Goal: Information Seeking & Learning: Learn about a topic

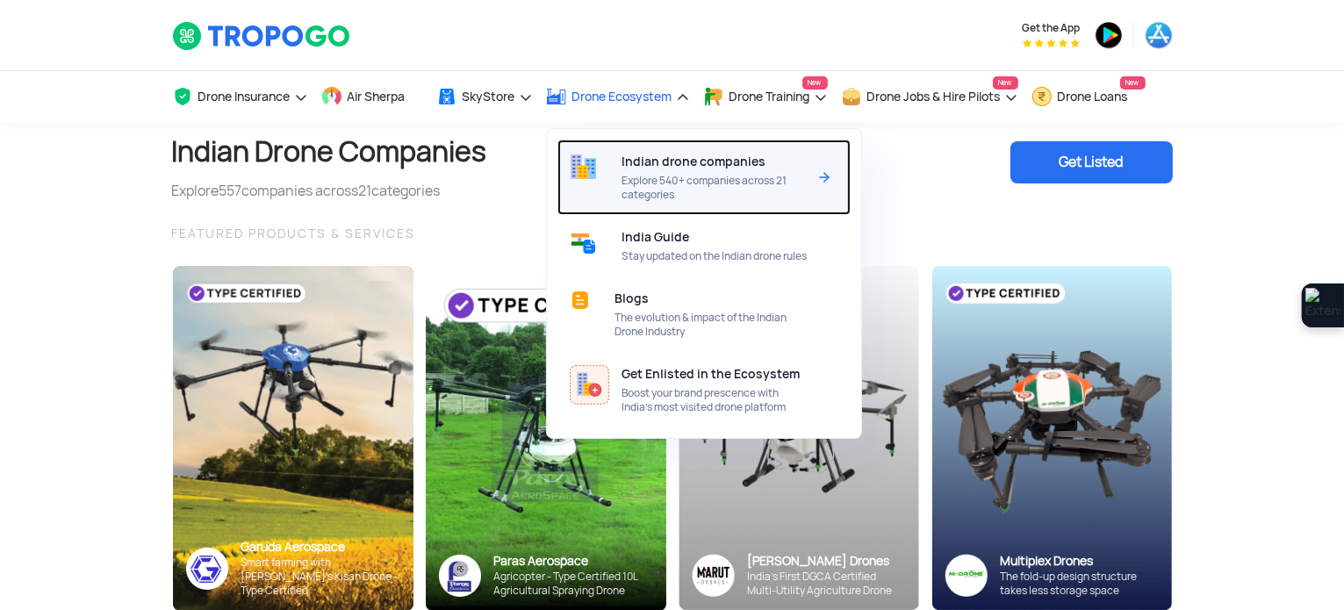
click at [662, 175] on span "Explore 540+ companies across 21 categories" at bounding box center [713, 188] width 185 height 28
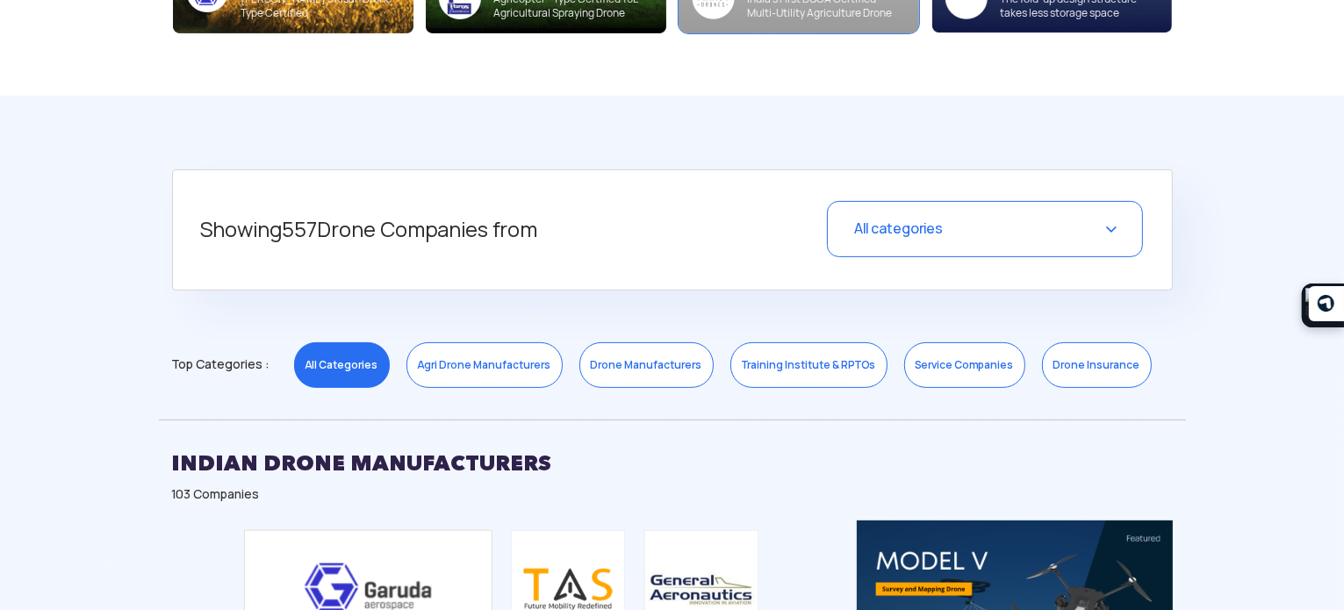
scroll to position [614, 0]
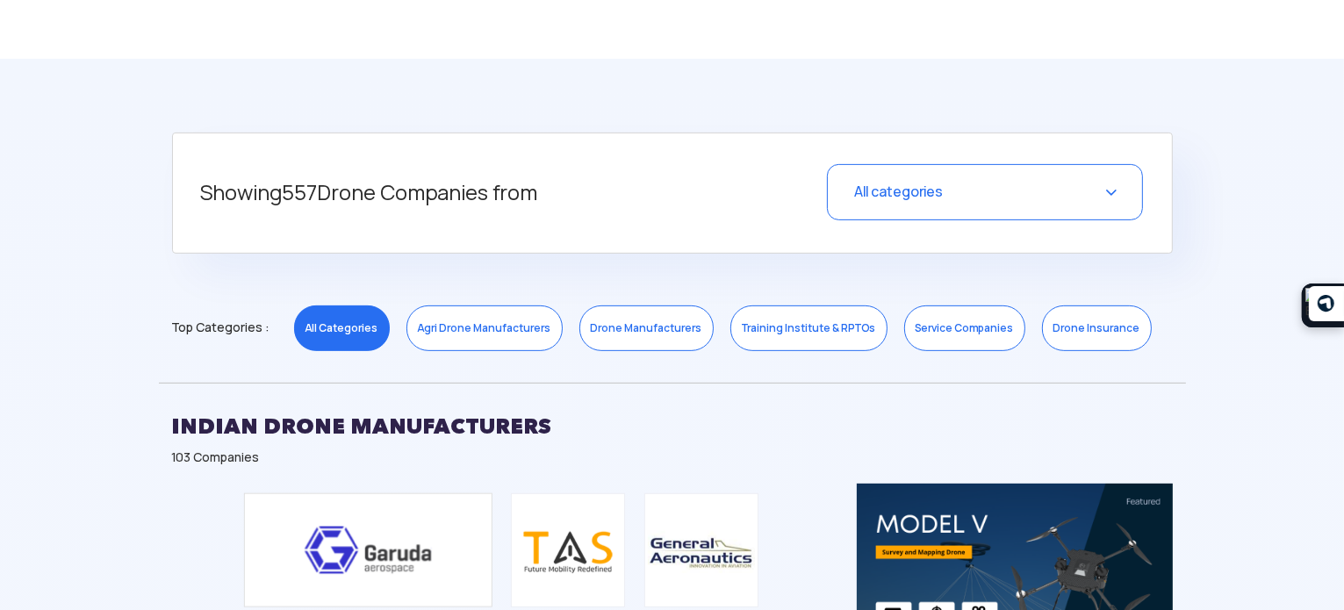
click at [881, 187] on span "All categories" at bounding box center [898, 192] width 89 height 18
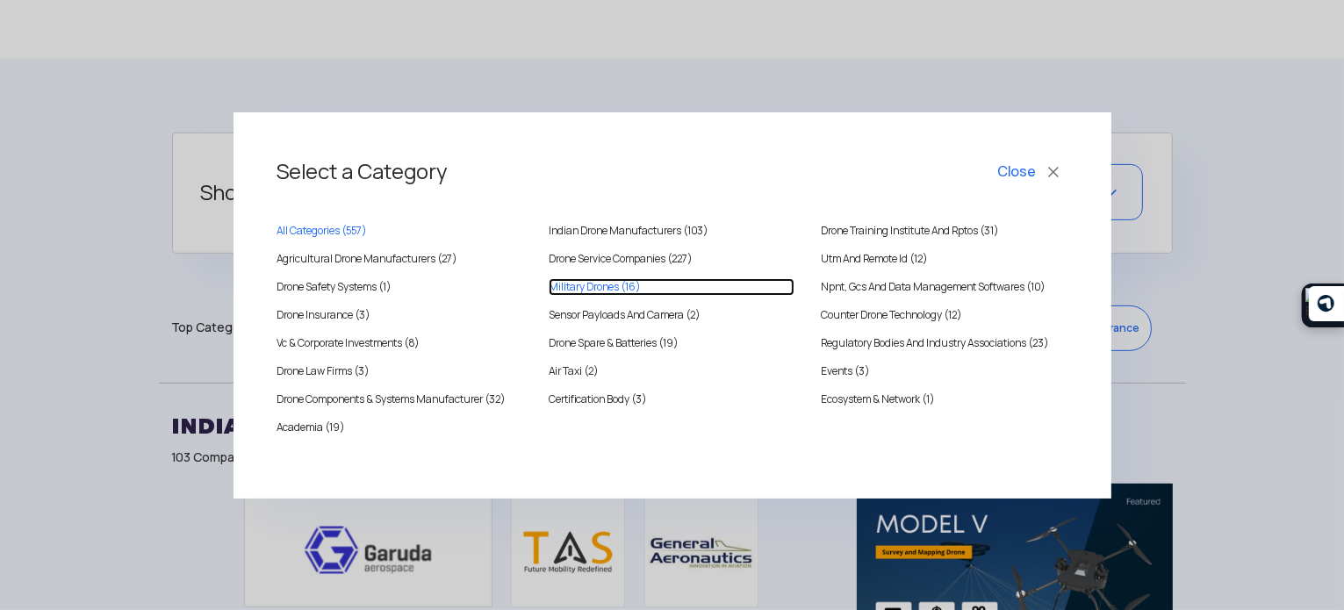
click at [613, 282] on Drones "Military Drones (16)" at bounding box center [671, 287] width 246 height 18
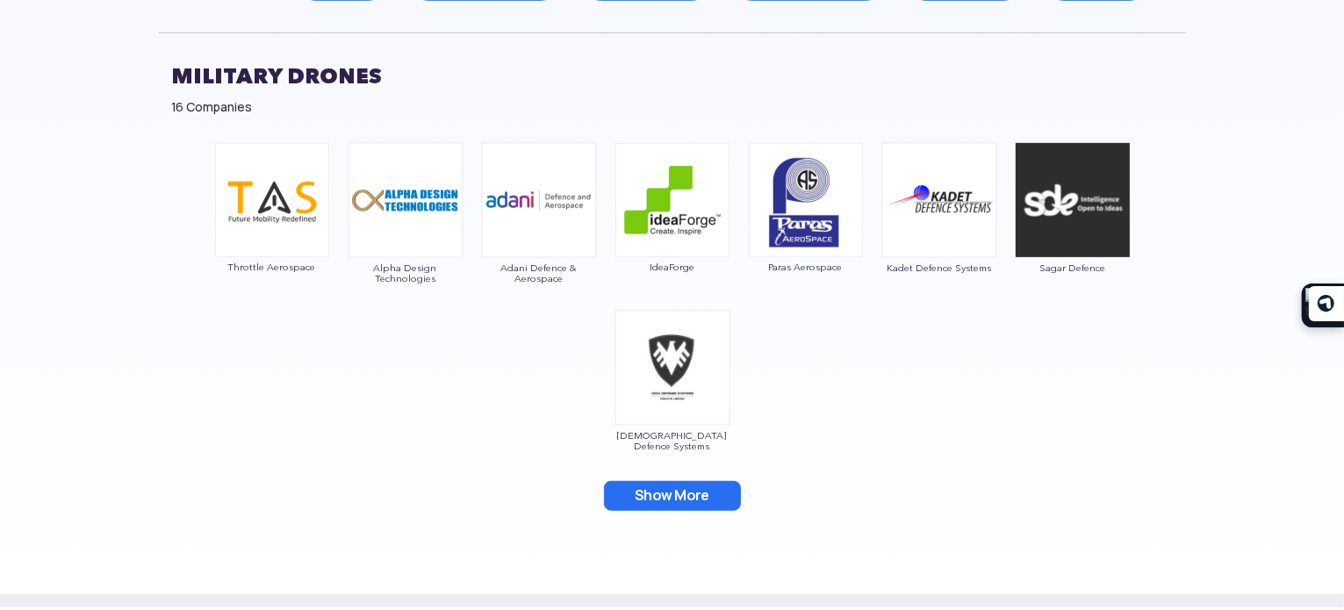
scroll to position [965, 0]
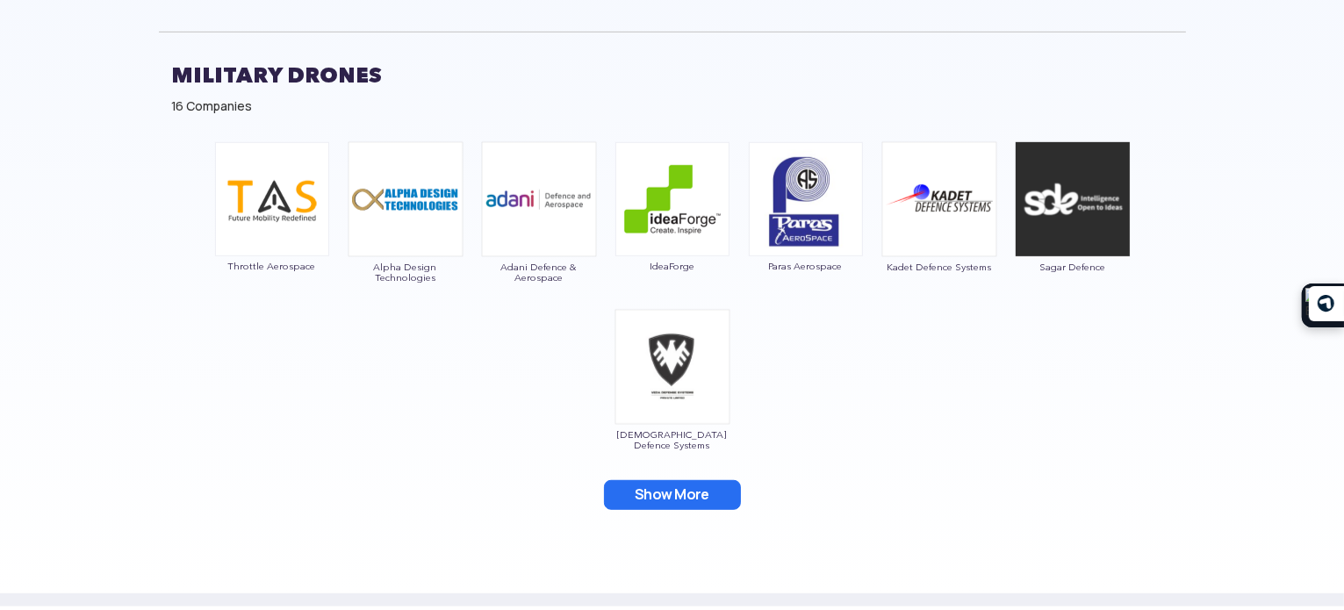
click at [691, 487] on button "Show More" at bounding box center [672, 495] width 137 height 30
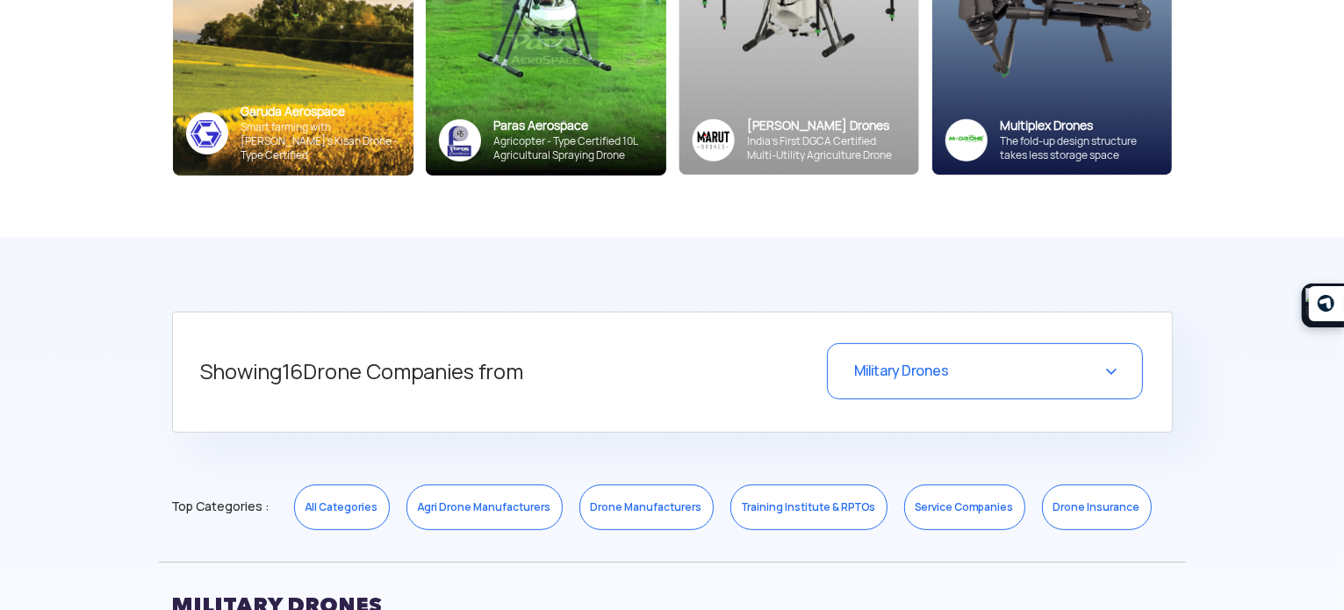
scroll to position [439, 0]
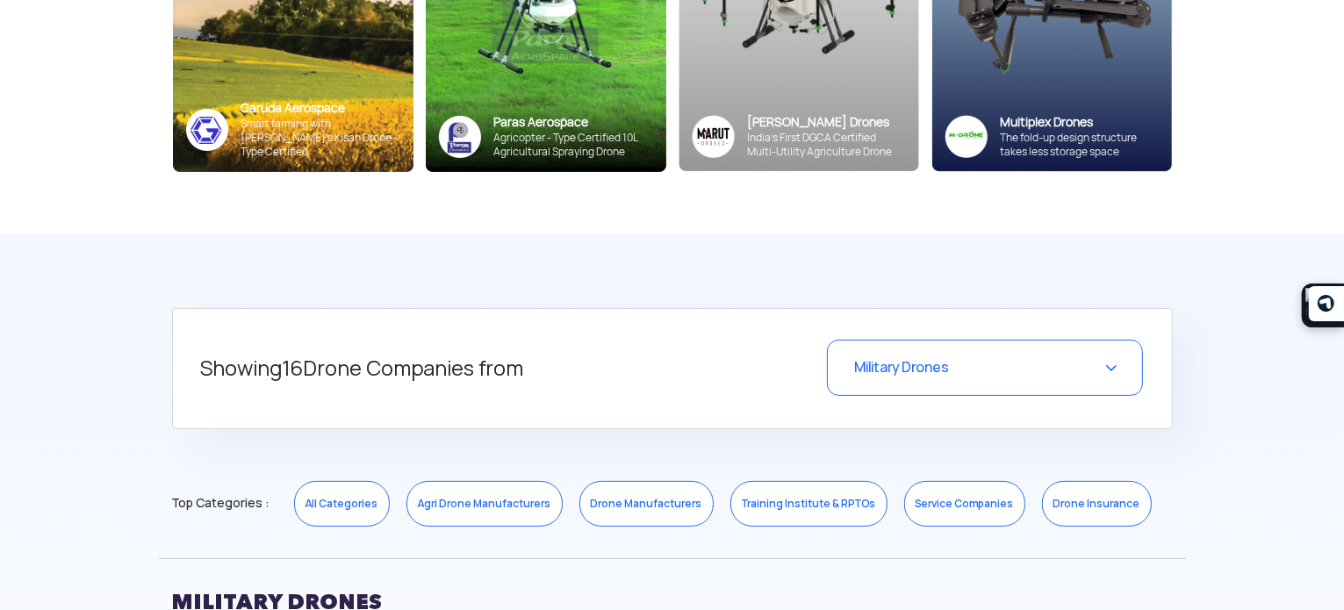
drag, startPoint x: 963, startPoint y: 392, endPoint x: 960, endPoint y: 372, distance: 20.4
click at [950, 391] on div "Military Drones" at bounding box center [985, 368] width 316 height 56
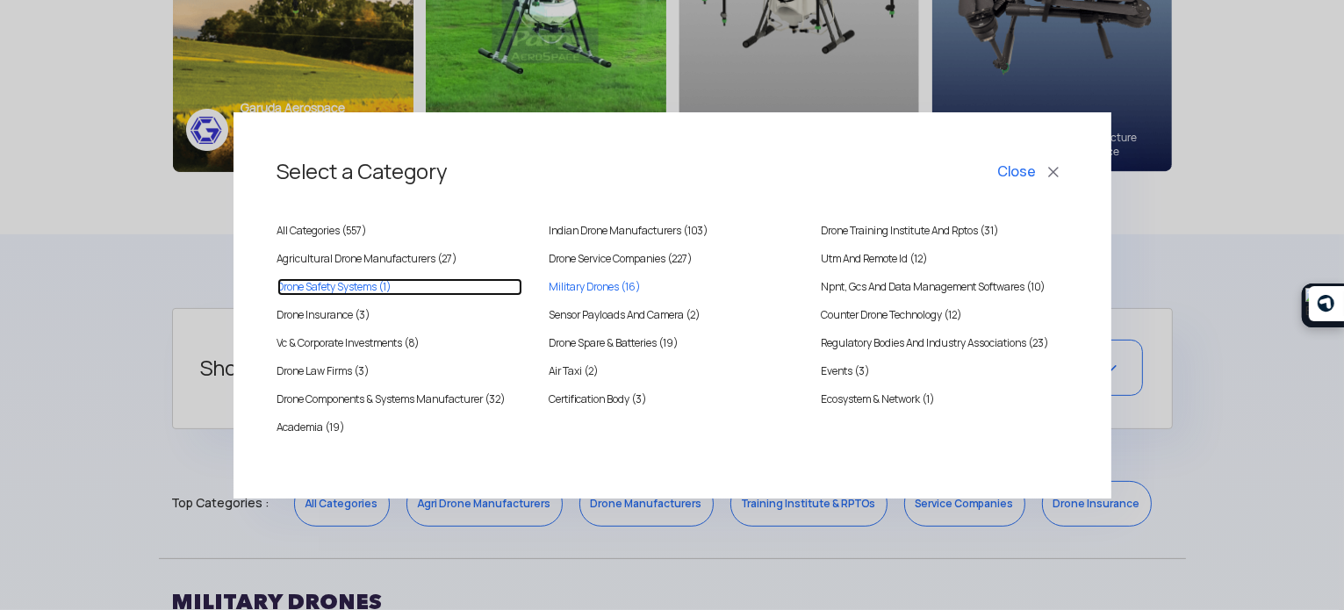
click at [383, 285] on systems "Drone Safety Systems (1)" at bounding box center [400, 287] width 246 height 18
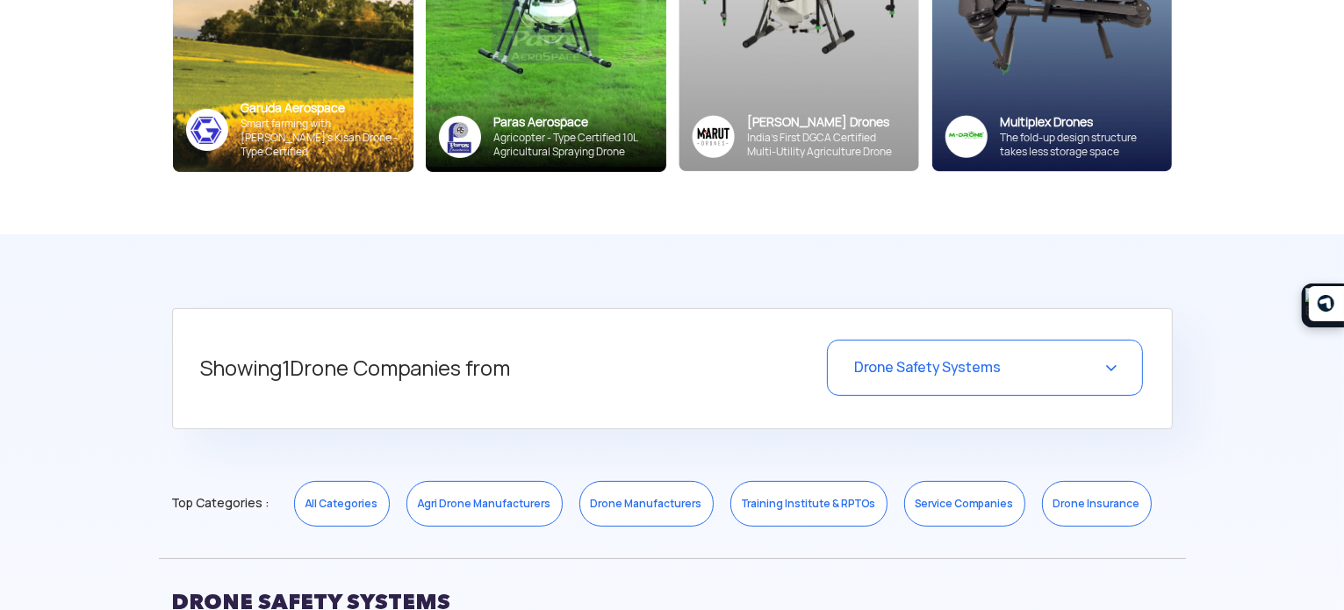
click at [984, 347] on div "Drone Safety Systems" at bounding box center [985, 368] width 316 height 56
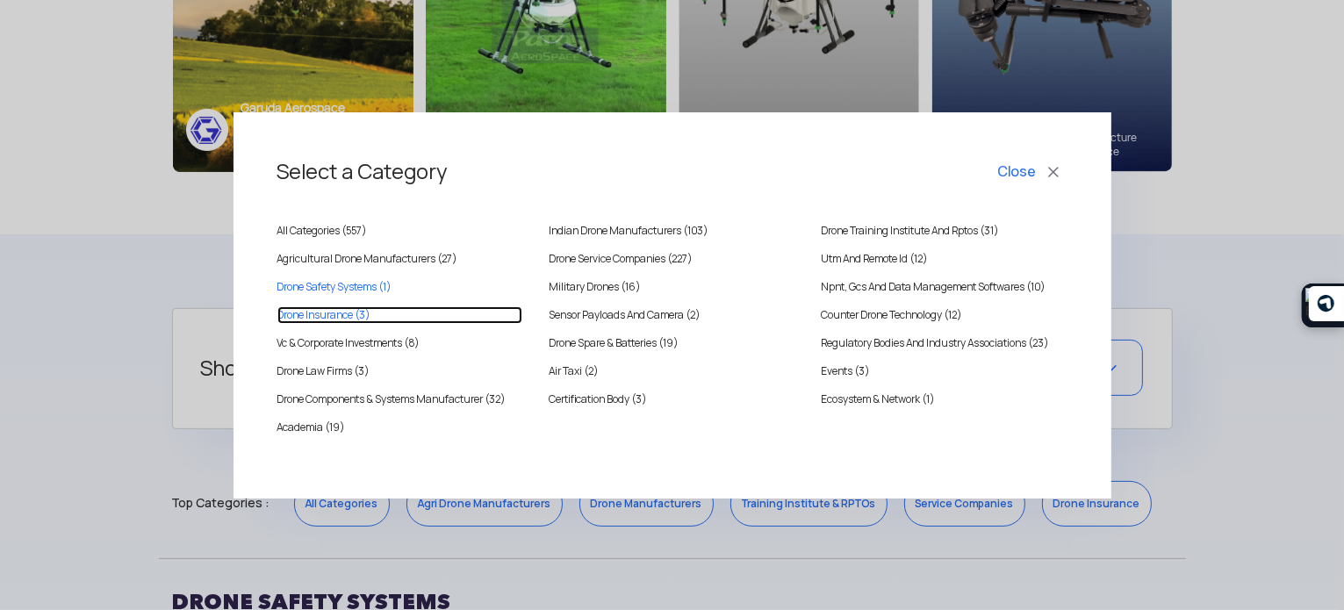
click at [335, 314] on INSURANCE "Drone Insurance (3)" at bounding box center [400, 315] width 246 height 18
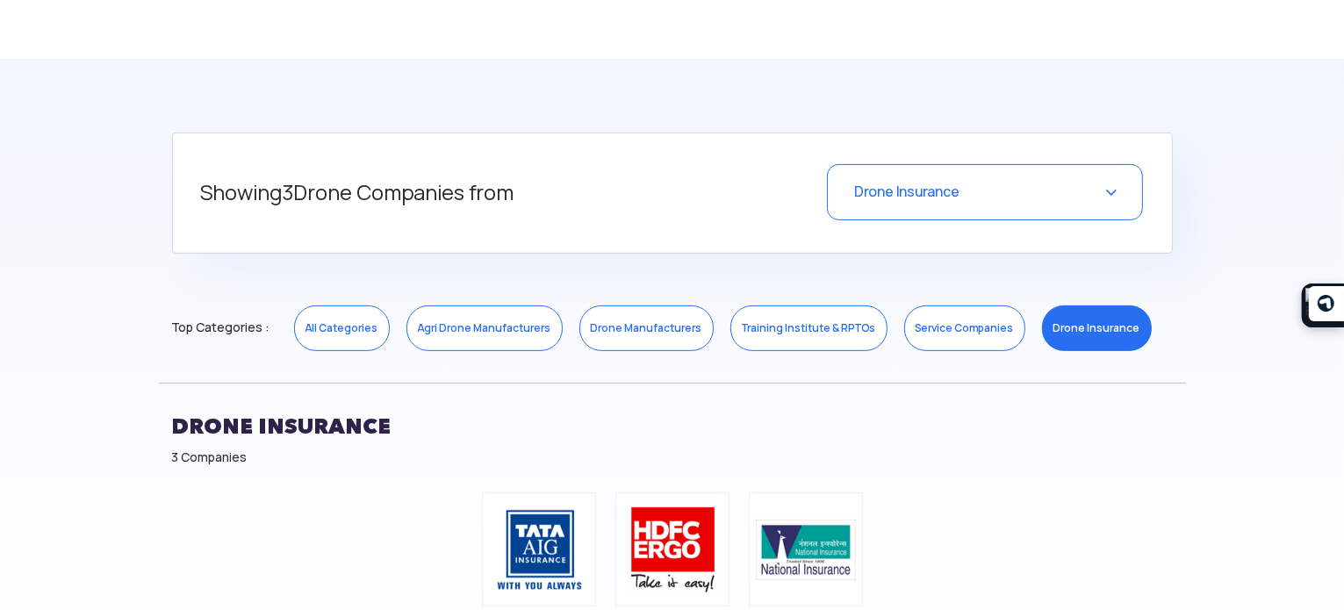
scroll to position [614, 0]
click at [931, 197] on span "Drone Insurance" at bounding box center [906, 192] width 105 height 18
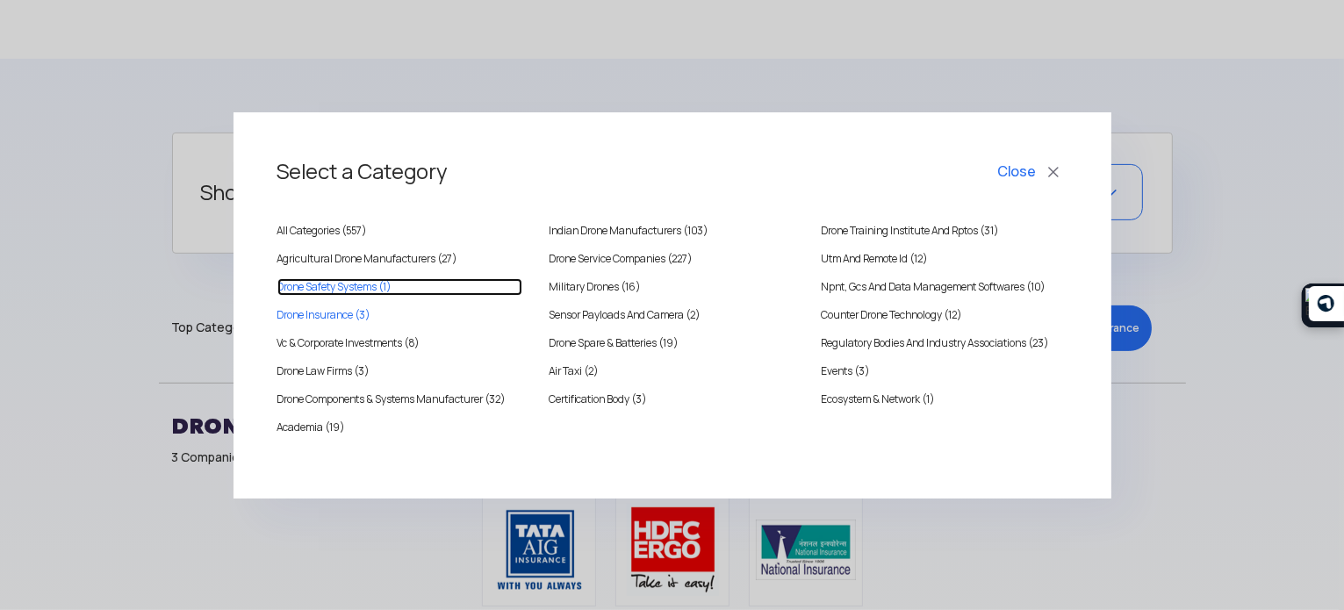
click at [384, 286] on systems "Drone Safety Systems (1)" at bounding box center [400, 287] width 246 height 18
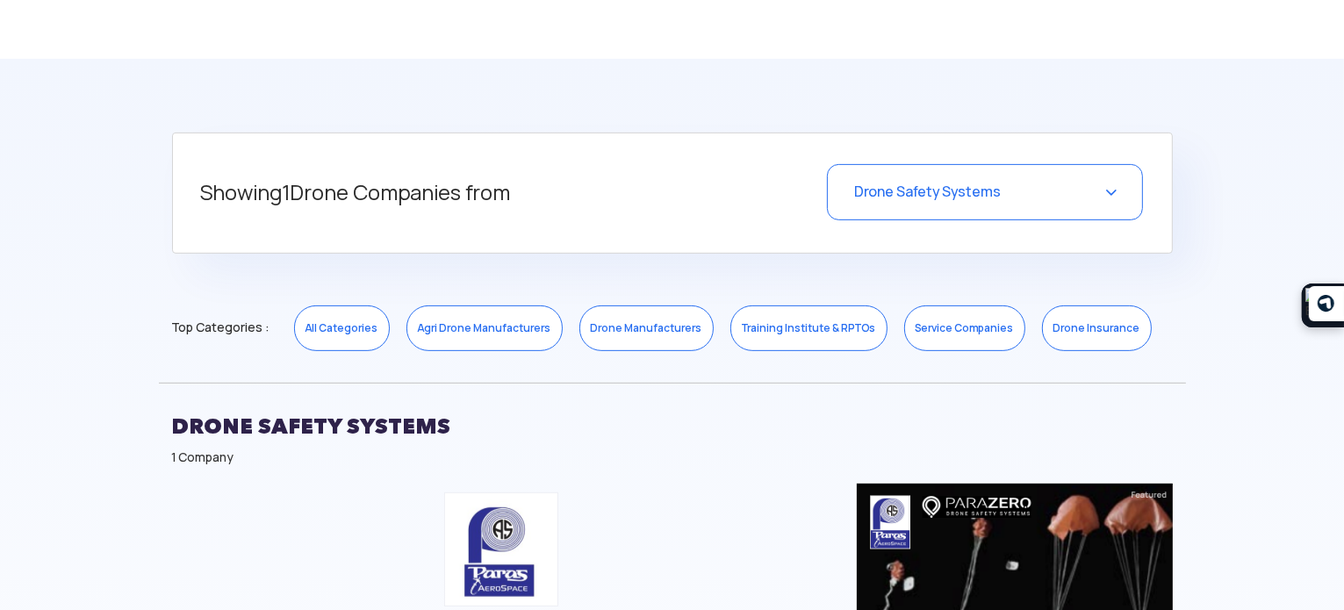
click at [958, 195] on span "Drone Safety Systems" at bounding box center [927, 192] width 147 height 18
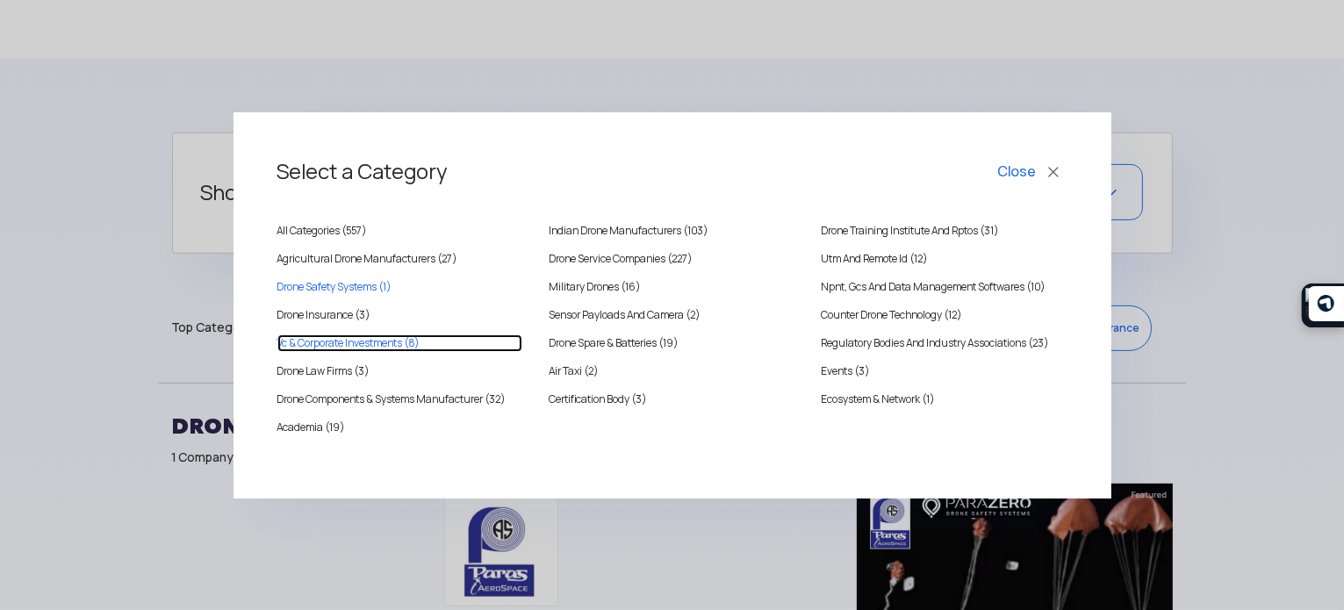
click at [337, 340] on Investments "Vc & Corporate Investments (8)" at bounding box center [400, 343] width 246 height 18
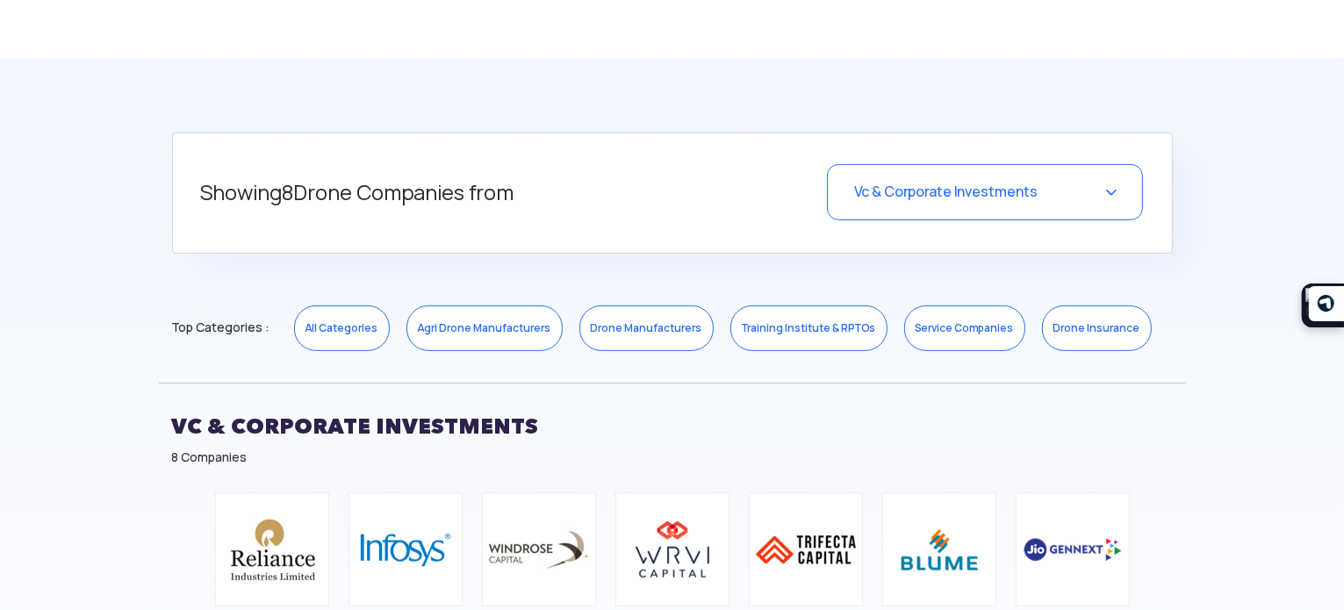
click at [922, 198] on span "Vc & Corporate Investments" at bounding box center [945, 192] width 183 height 18
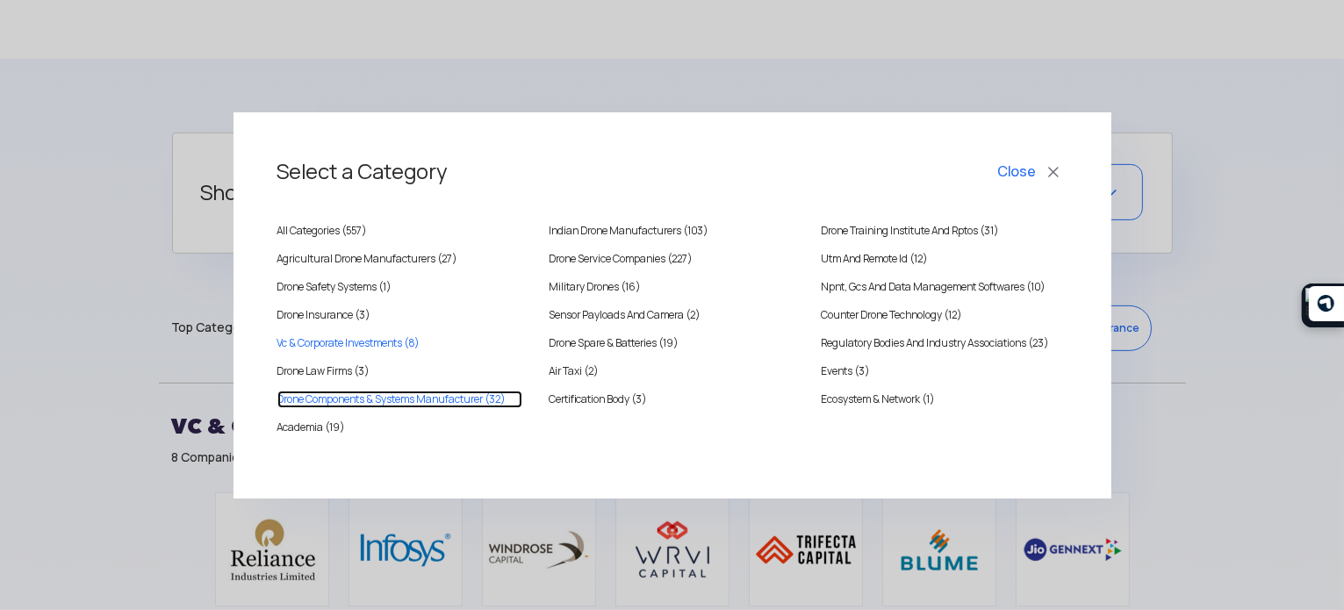
click at [333, 395] on Manufacturer "Drone Components & Systems Manufacturer (32)" at bounding box center [400, 400] width 246 height 18
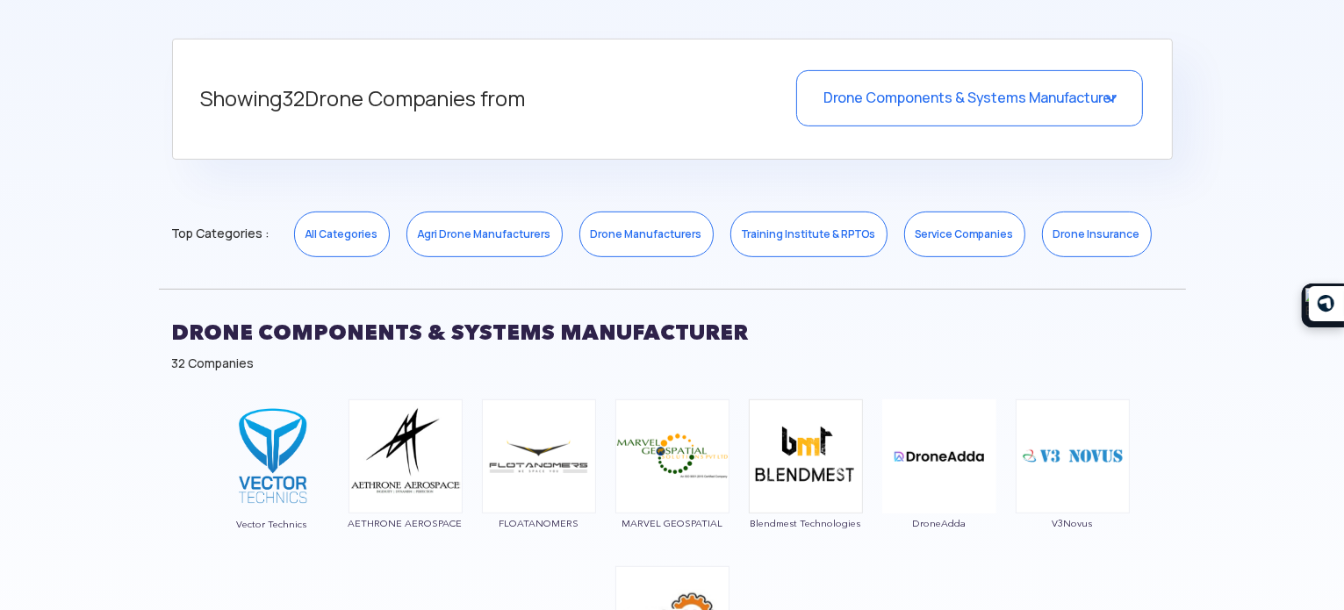
scroll to position [702, 0]
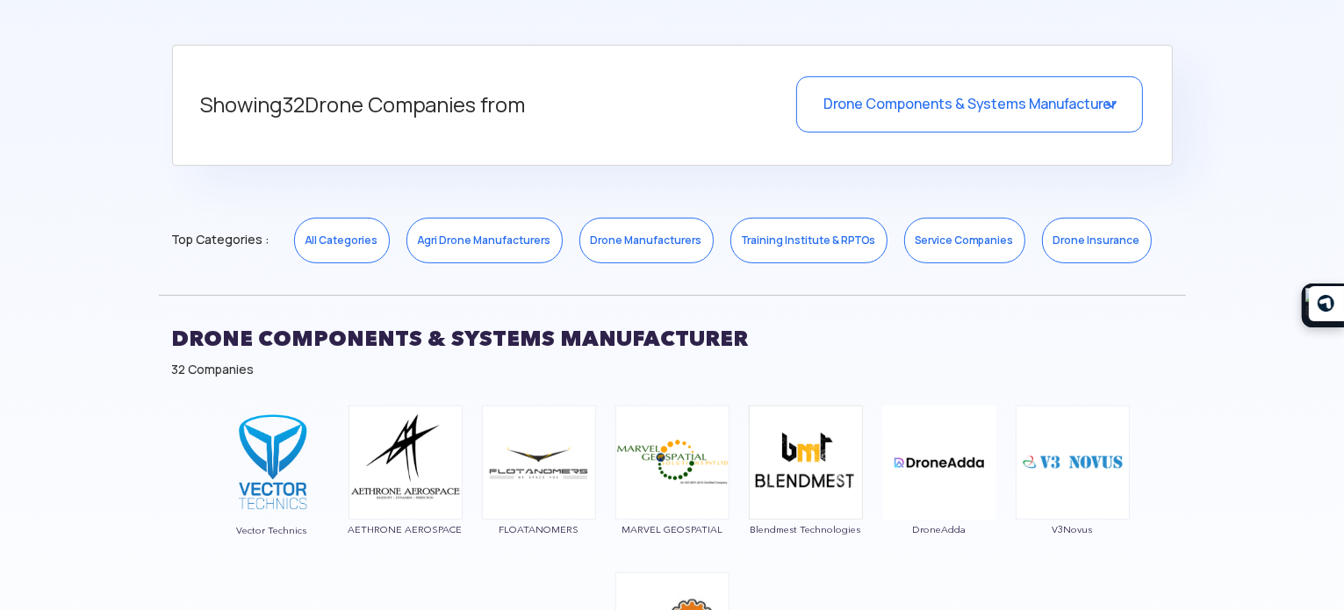
click at [944, 118] on div "Drone Components & Systems Manufacturer" at bounding box center [969, 104] width 347 height 56
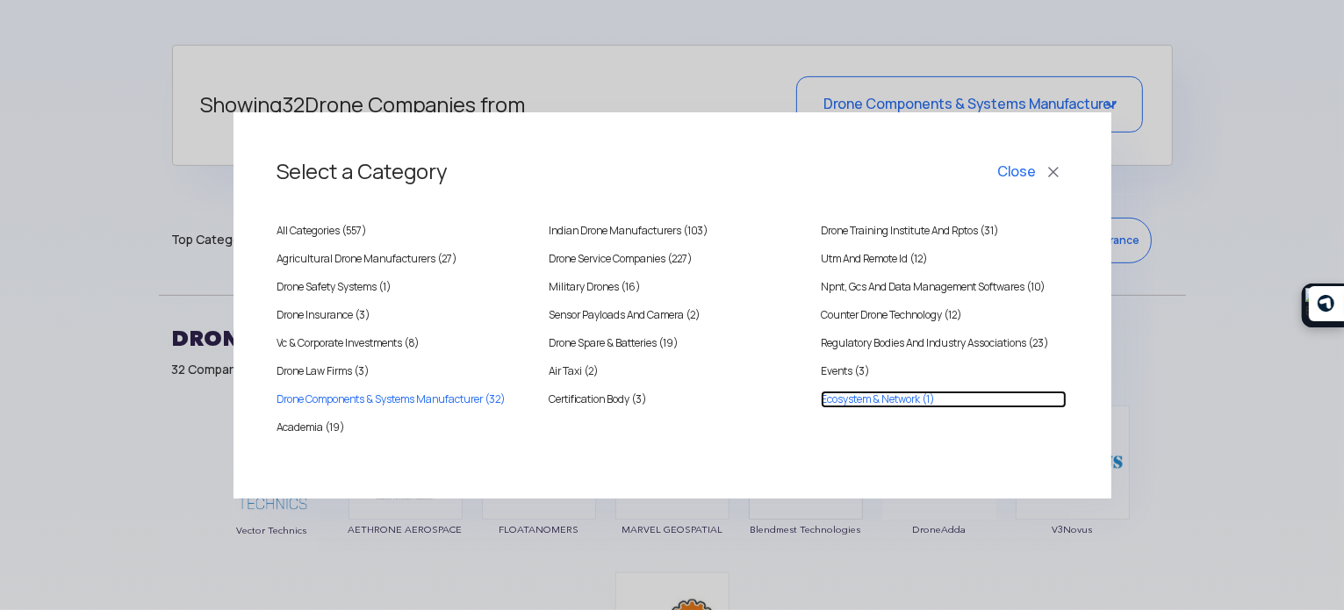
click at [892, 399] on Network "Ecosystem & Network (1)" at bounding box center [944, 400] width 246 height 18
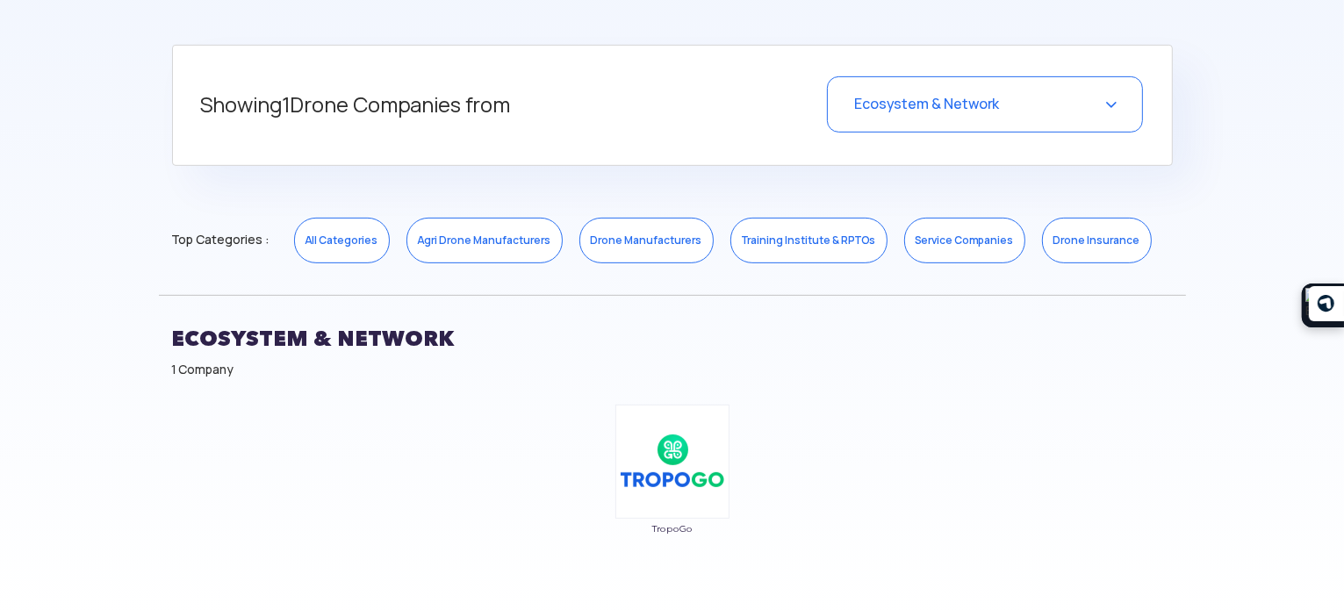
click at [1039, 98] on div "Ecosystem & Network" at bounding box center [985, 104] width 316 height 56
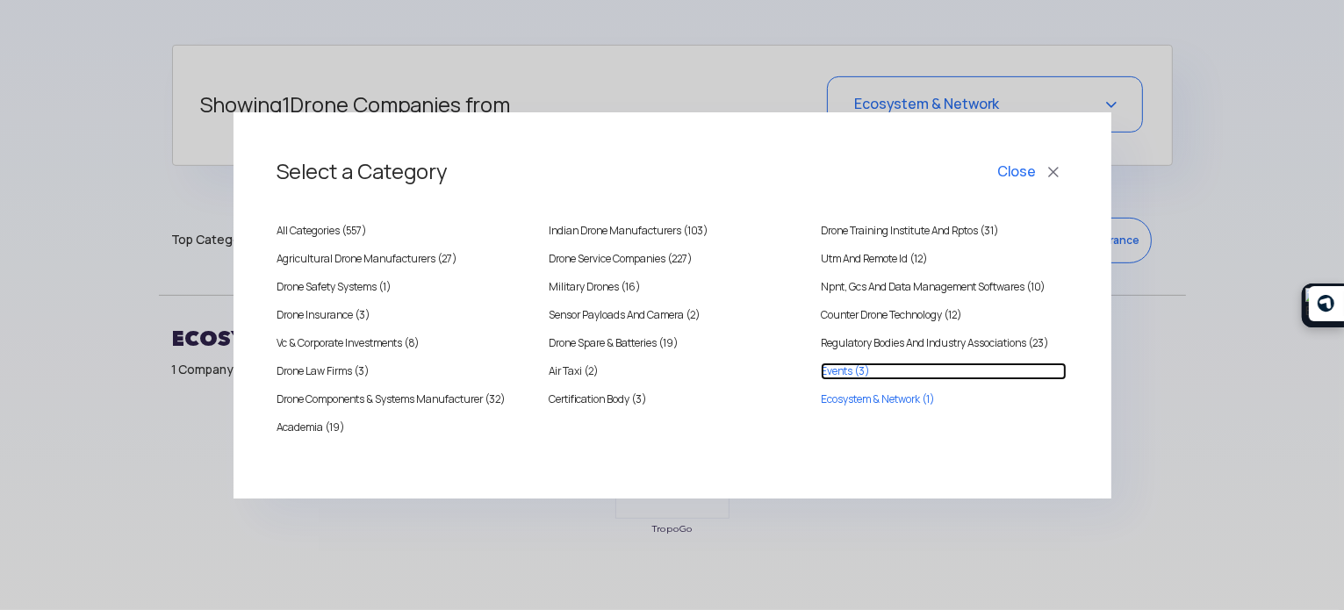
click at [857, 371] on link "Events (3)" at bounding box center [944, 371] width 246 height 18
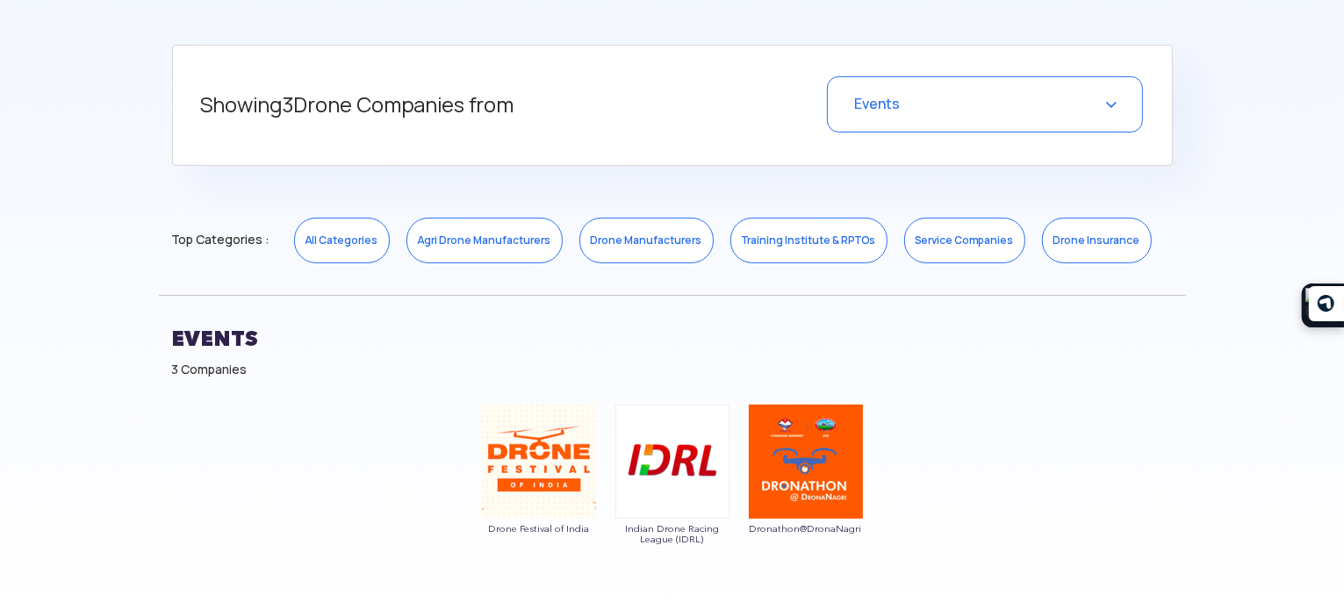
click at [979, 108] on div "Events" at bounding box center [985, 104] width 316 height 56
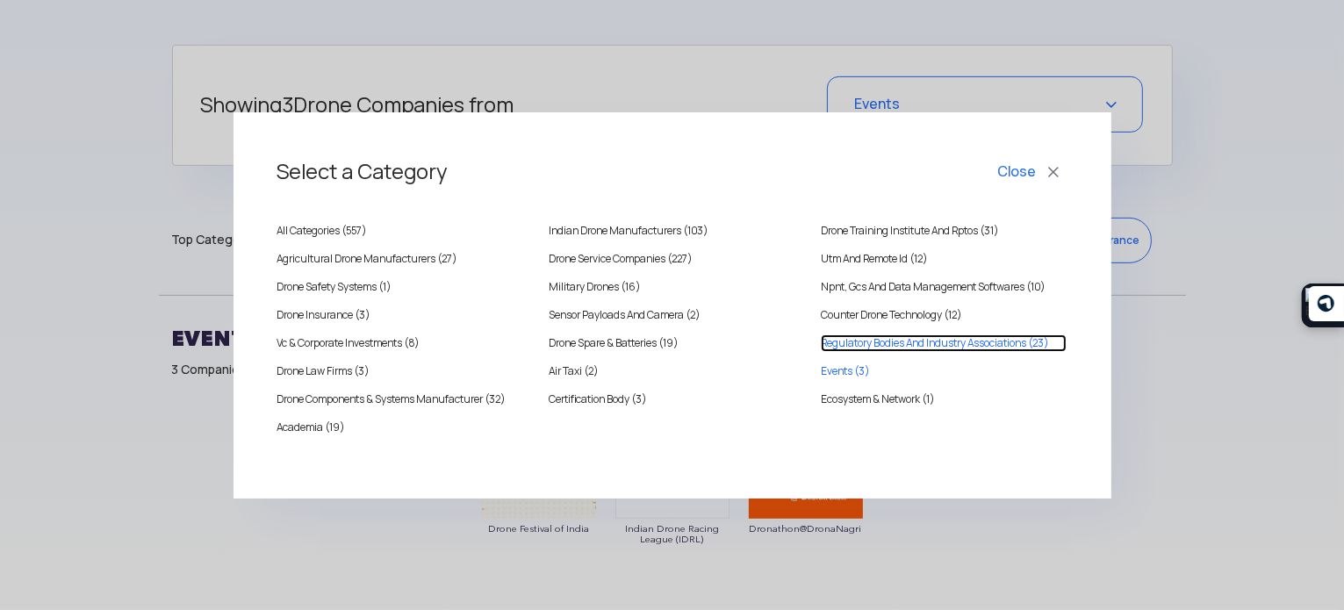
click at [862, 334] on Associations "Regulatory Bodies And Industry Associations (23)" at bounding box center [944, 343] width 246 height 18
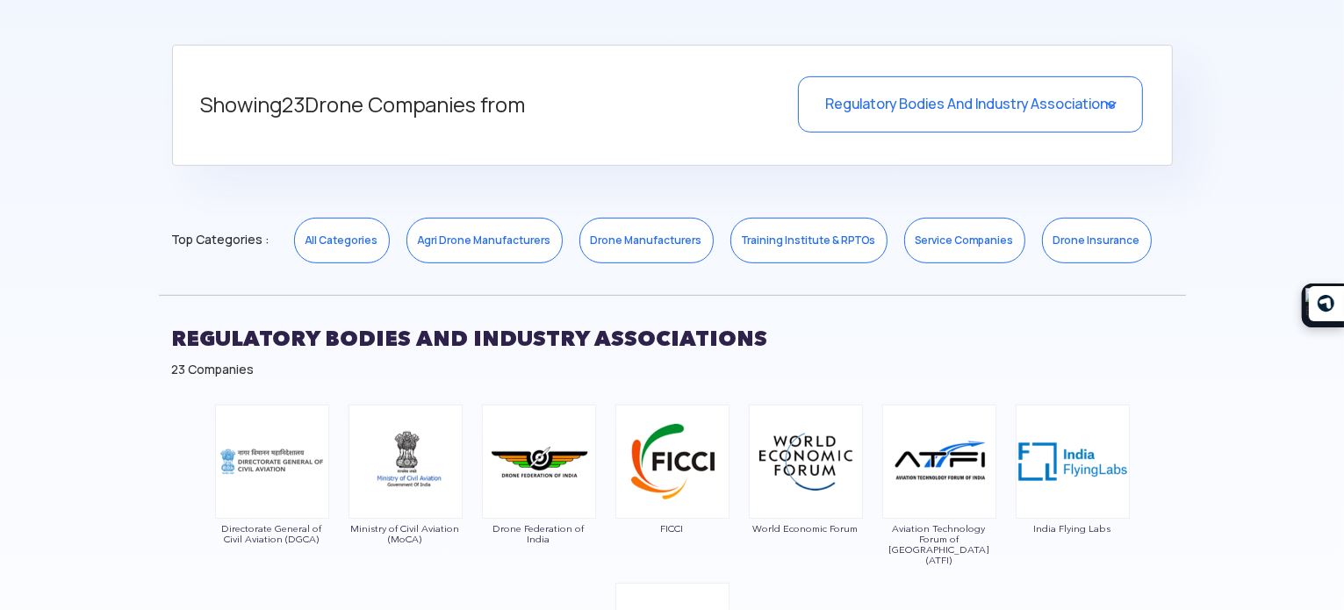
click at [903, 118] on div "Regulatory Bodies And Industry Associations" at bounding box center [970, 104] width 345 height 56
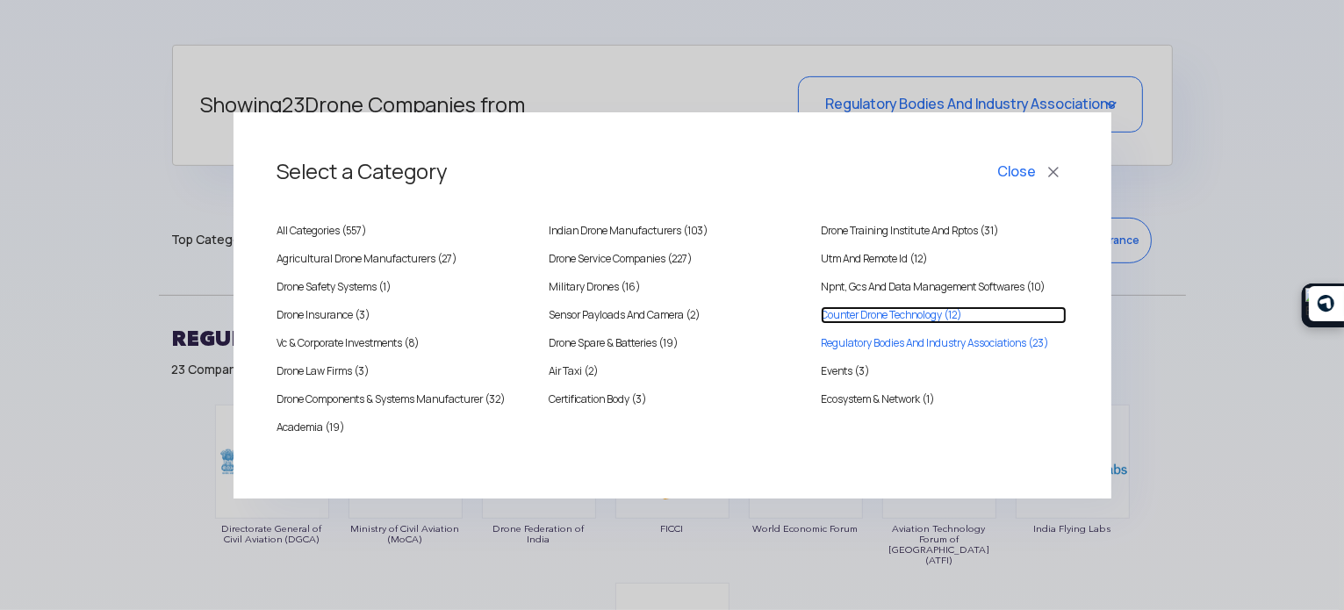
click at [864, 306] on Technology "Counter Drone Technology (12)" at bounding box center [944, 315] width 246 height 18
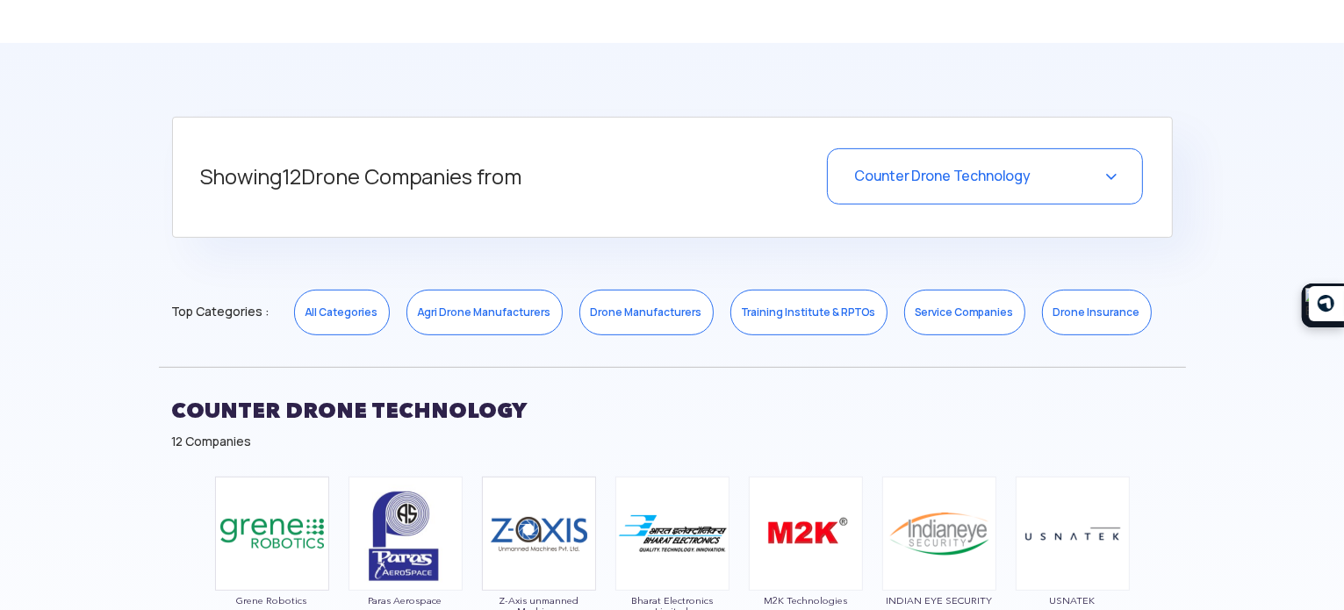
scroll to position [614, 0]
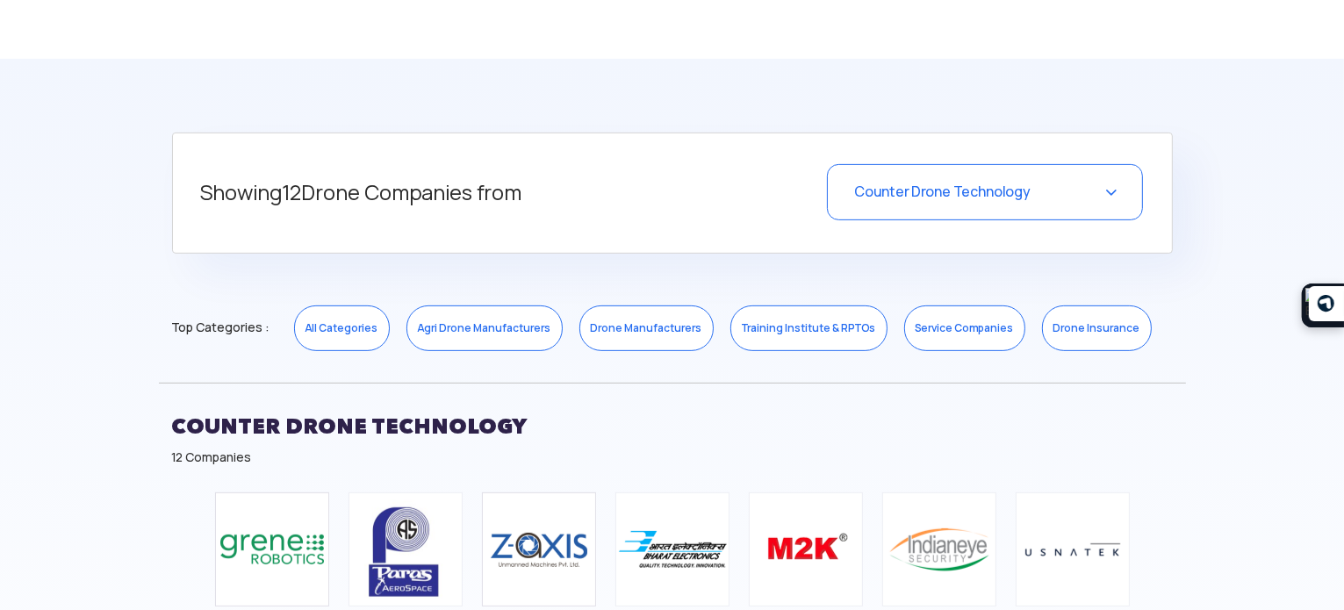
click at [999, 197] on span "Counter Drone Technology" at bounding box center [942, 192] width 176 height 18
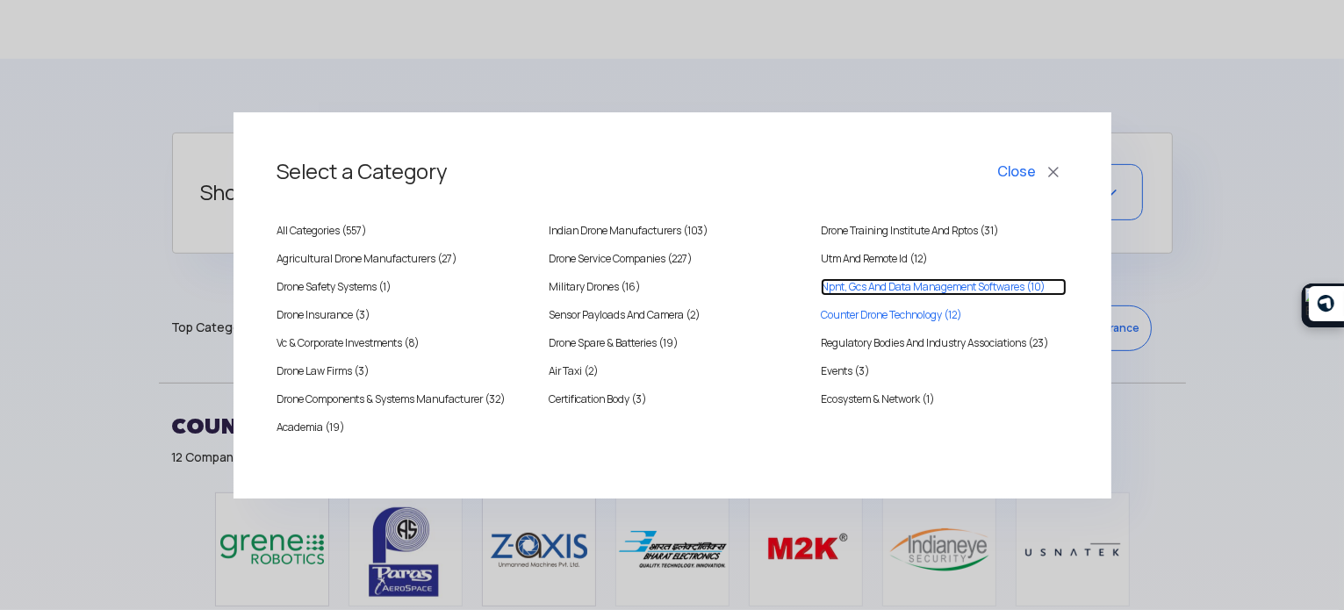
click at [899, 286] on Softwares "Npnt, Gcs And Data Management Softwares (10)" at bounding box center [944, 287] width 246 height 18
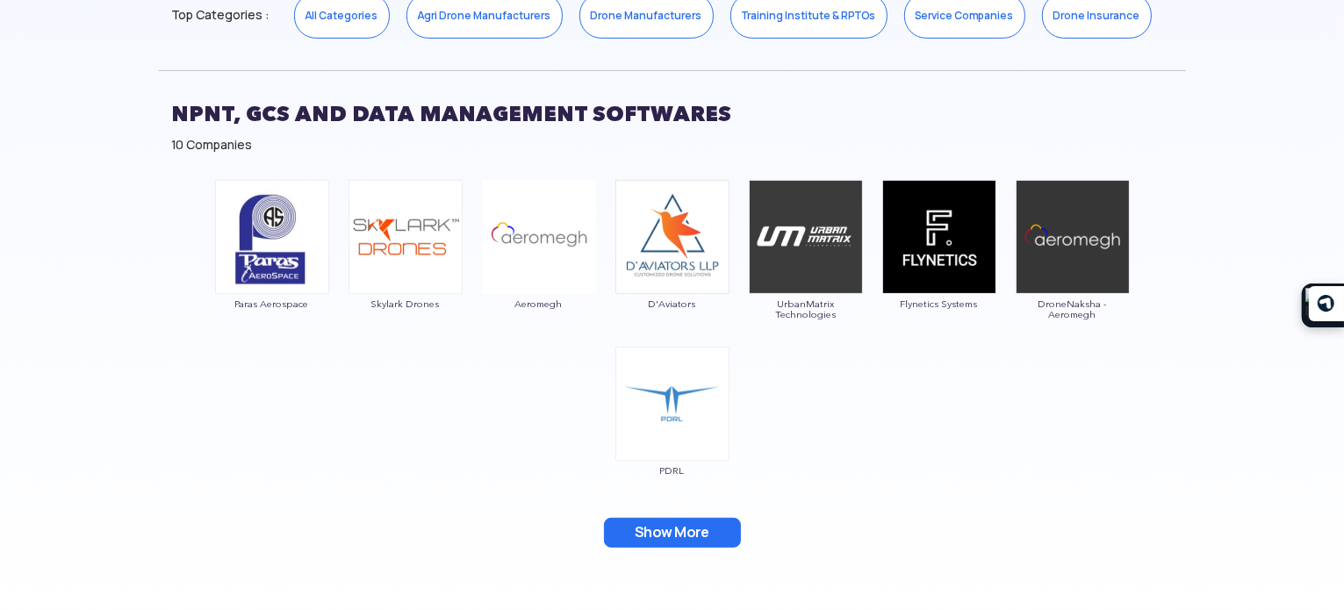
scroll to position [965, 0]
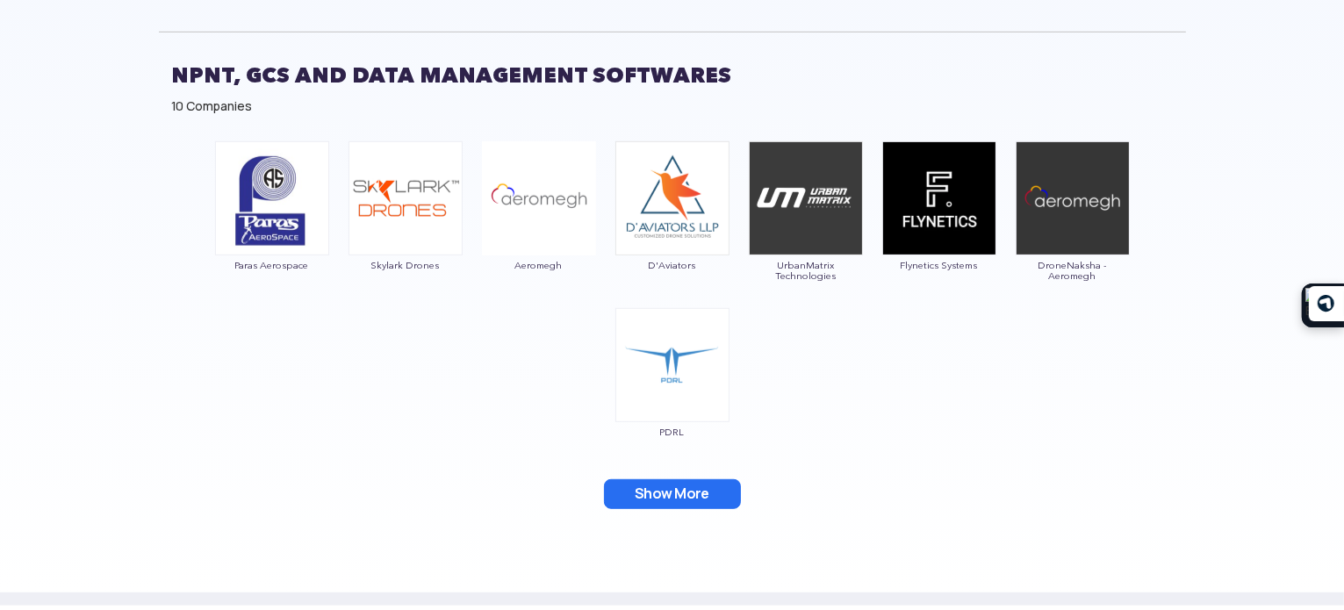
click at [669, 493] on button "Show More" at bounding box center [672, 494] width 137 height 30
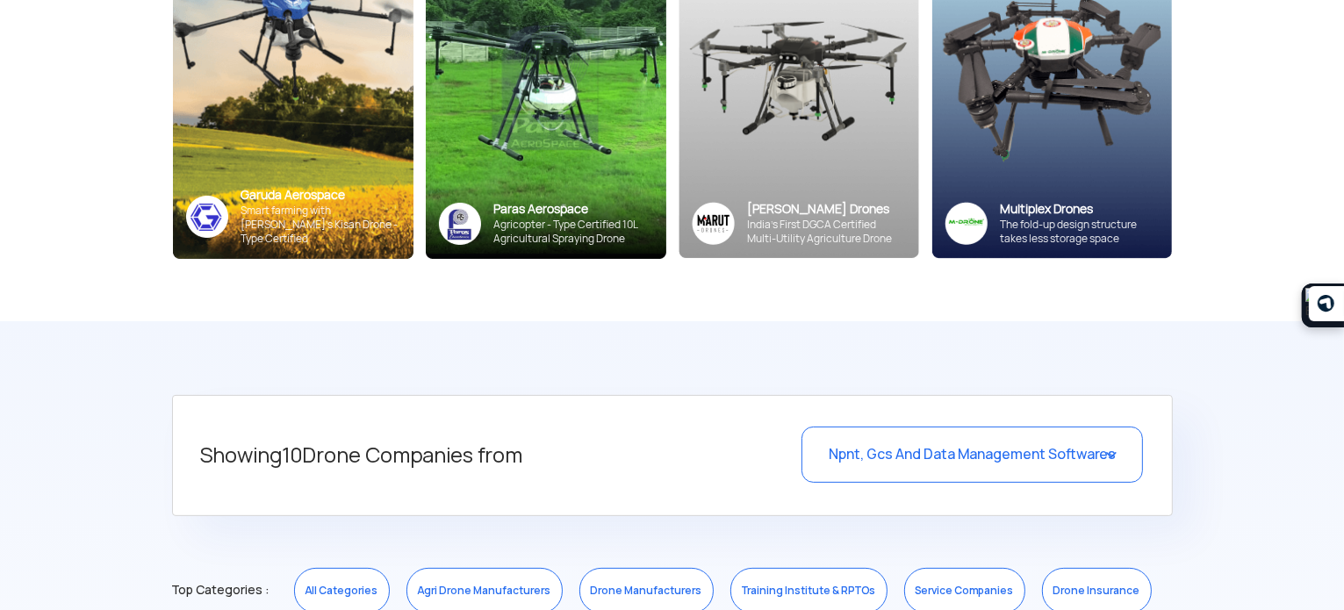
scroll to position [351, 0]
click at [913, 434] on div "Npnt, Gcs And Data Management Softwares" at bounding box center [971, 455] width 341 height 56
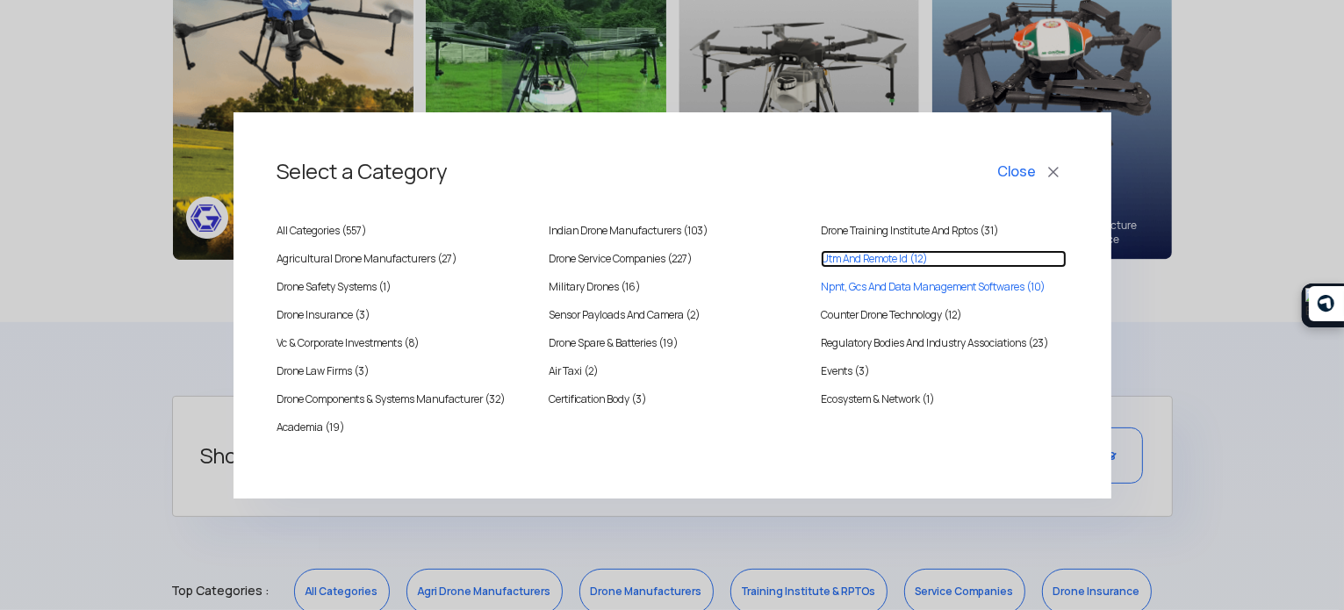
click at [865, 252] on ID "Utm And Remote Id (12)" at bounding box center [944, 259] width 246 height 18
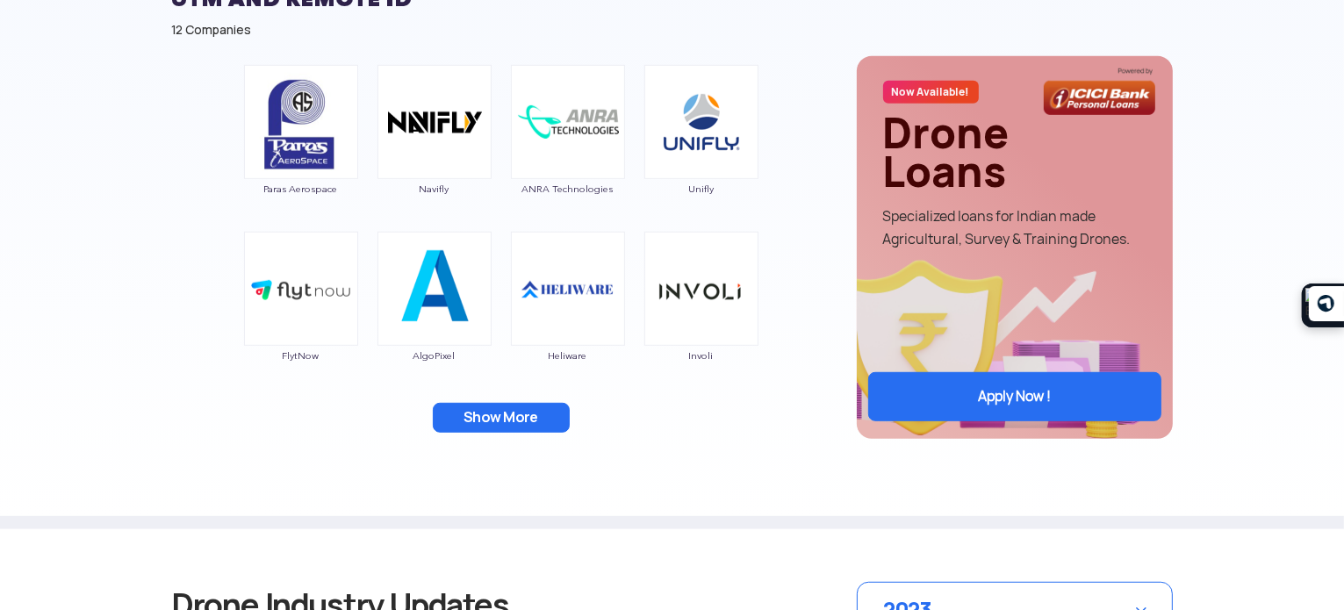
scroll to position [1053, 0]
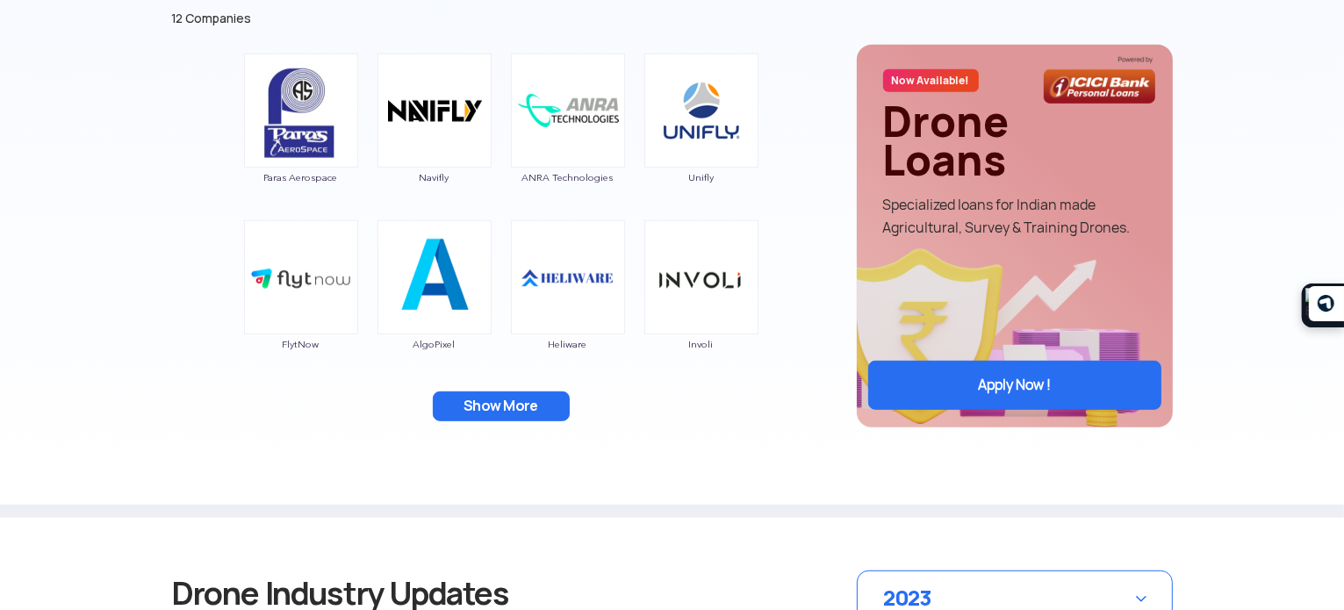
click at [546, 418] on button "Show More" at bounding box center [501, 406] width 137 height 30
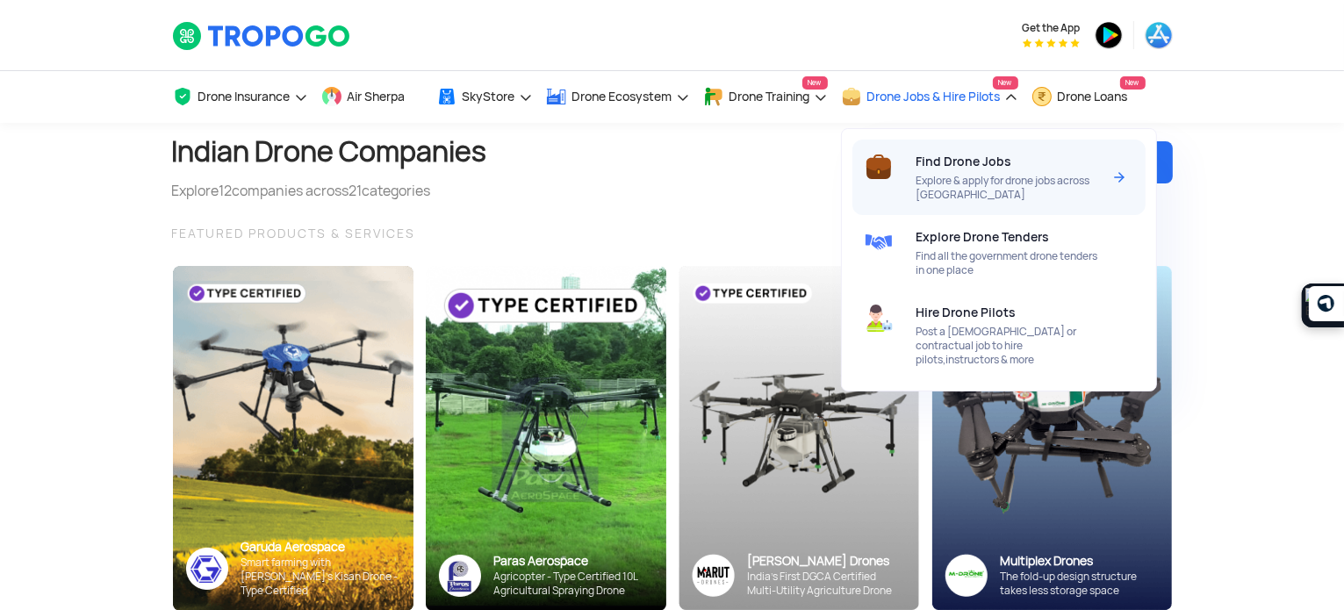
scroll to position [35, 0]
